Goal: Book appointment/travel/reservation

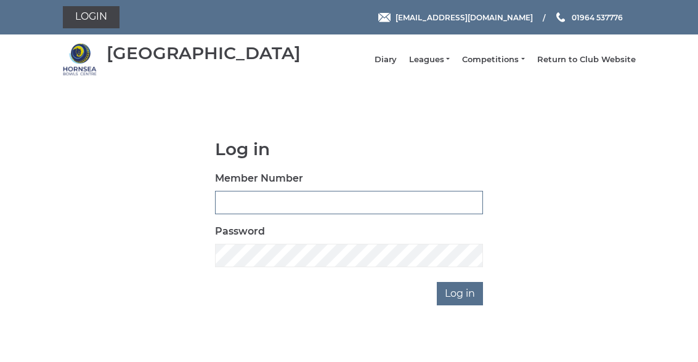
click at [305, 206] on input "Member Number" at bounding box center [349, 202] width 268 height 23
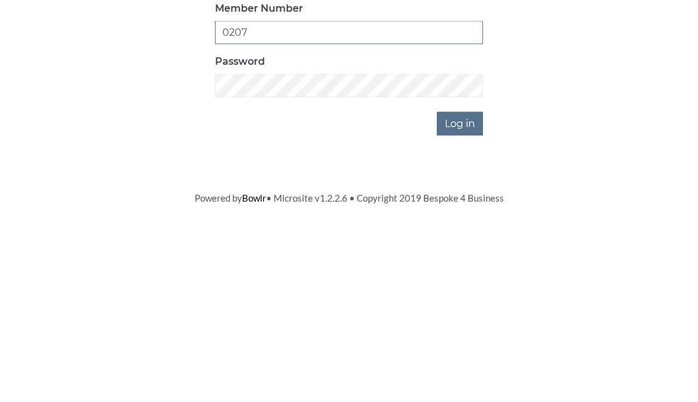
type input "0207"
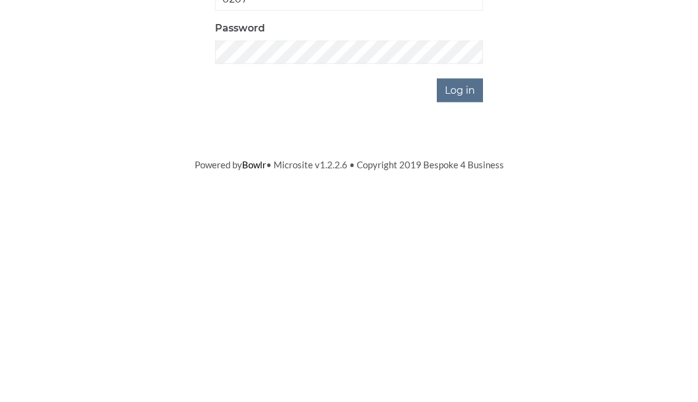
click at [470, 282] on input "Log in" at bounding box center [460, 293] width 46 height 23
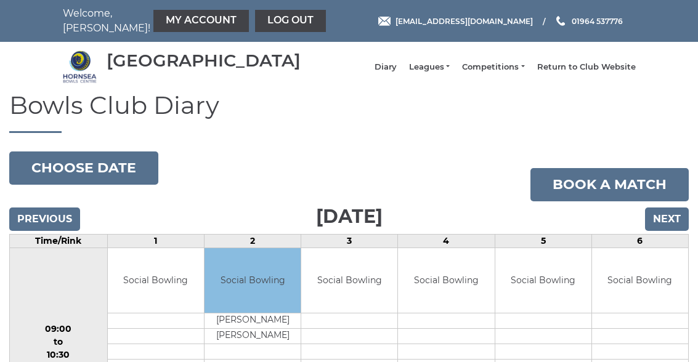
click at [675, 231] on input "Next" at bounding box center [667, 219] width 44 height 23
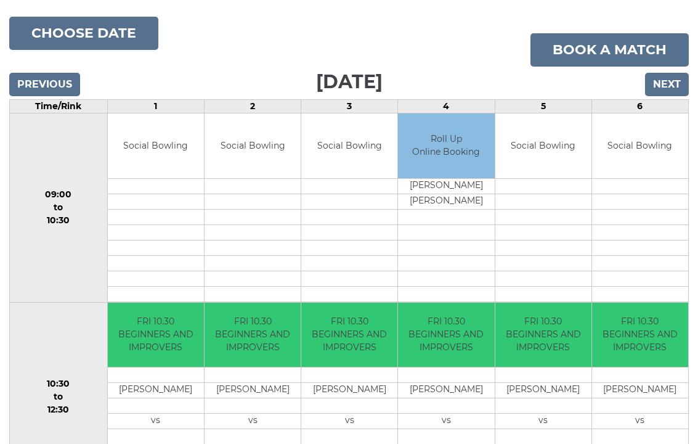
scroll to position [132, 0]
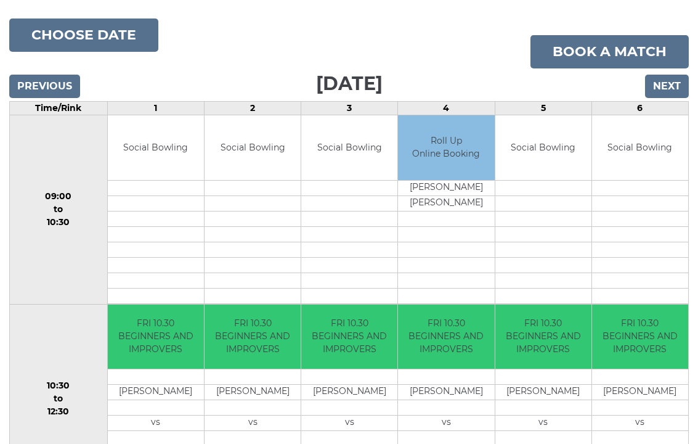
click at [617, 59] on link "Book a match" at bounding box center [609, 52] width 158 height 33
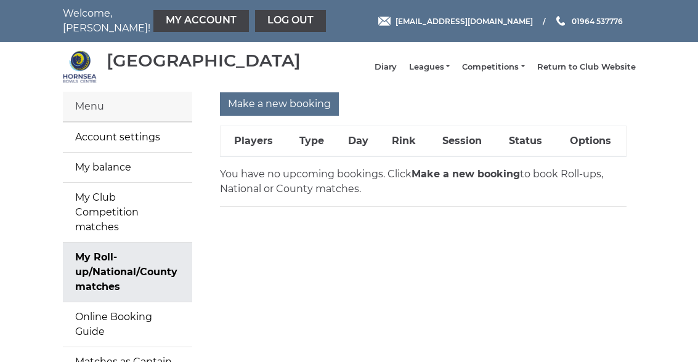
click at [297, 116] on input "Make a new booking" at bounding box center [279, 103] width 119 height 23
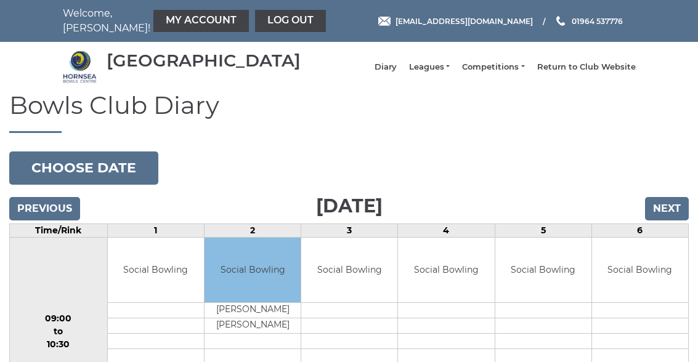
click at [668, 217] on input "Next" at bounding box center [667, 208] width 44 height 23
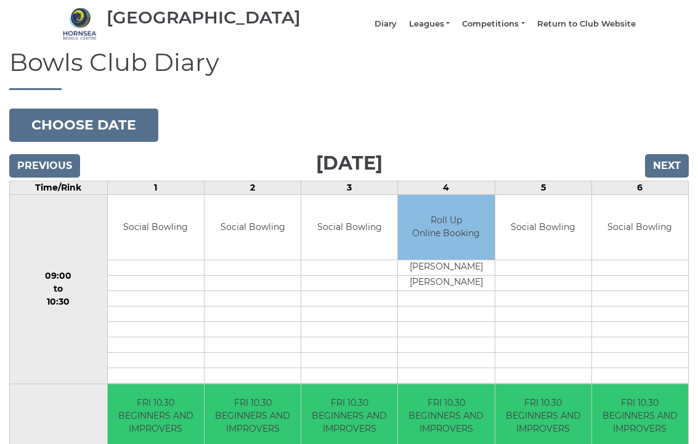
scroll to position [43, 0]
click at [0, 0] on div "Book slot" at bounding box center [0, 0] width 0 height 0
click at [0, 0] on link "Book slot" at bounding box center [0, 0] width 0 height 0
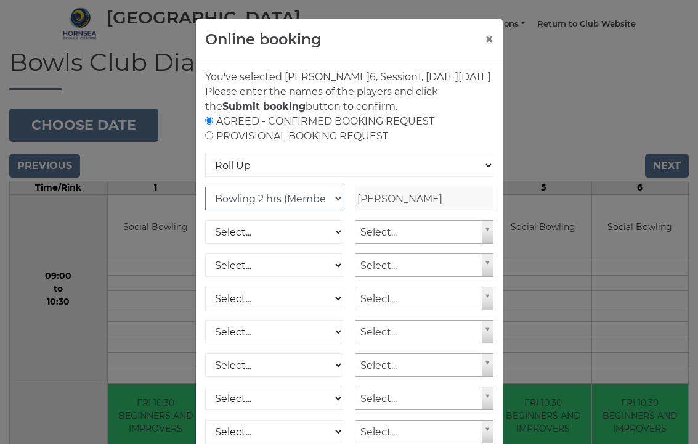
click at [341, 210] on select "Club Competition (Member) National (Member) Bowling 1.5 hrs (Member) Junior (Up…" at bounding box center [274, 198] width 139 height 23
click at [293, 210] on select "Club Competition (Member) National (Member) Bowling 1.5 hrs (Member) Junior (Up…" at bounding box center [274, 198] width 139 height 23
click at [340, 210] on select "Club Competition (Member) National (Member) Bowling 1.5 hrs (Member) Junior (Up…" at bounding box center [274, 198] width 139 height 23
select select "1_54"
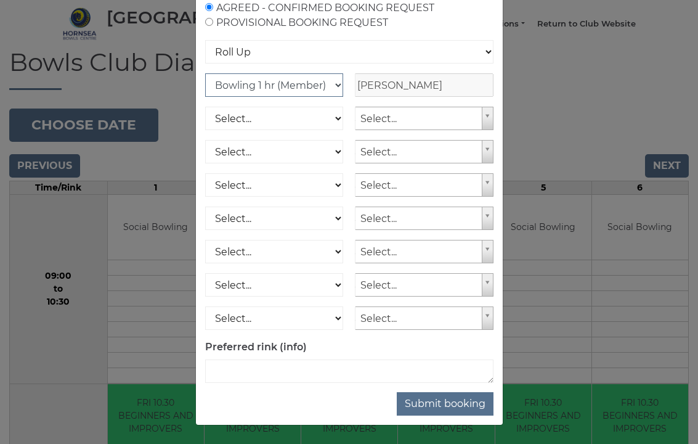
scroll to position [128, 0]
click at [447, 362] on button "Submit booking" at bounding box center [445, 403] width 97 height 23
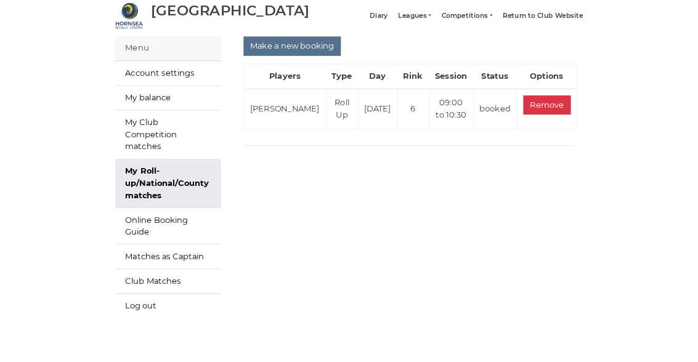
scroll to position [139, 0]
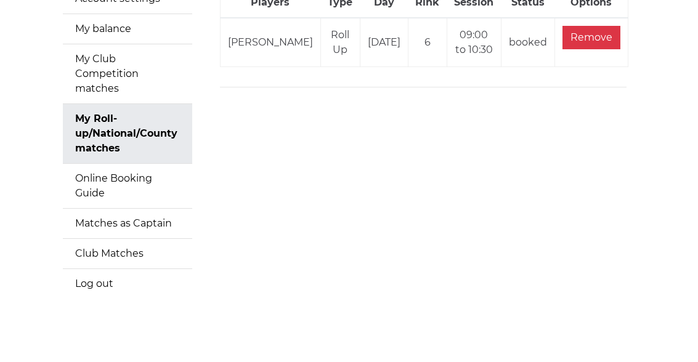
click at [101, 269] on link "Log out" at bounding box center [127, 284] width 129 height 30
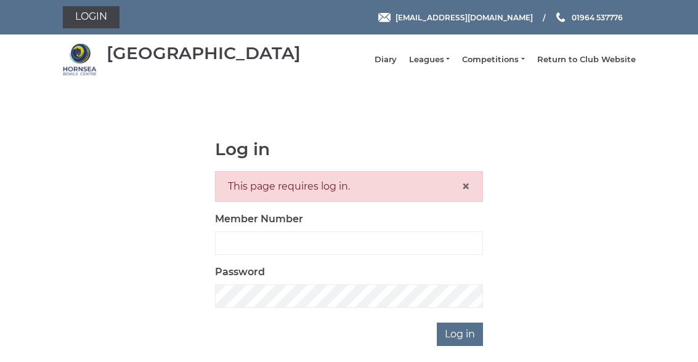
scroll to position [62, 0]
